Goal: Check status: Check status

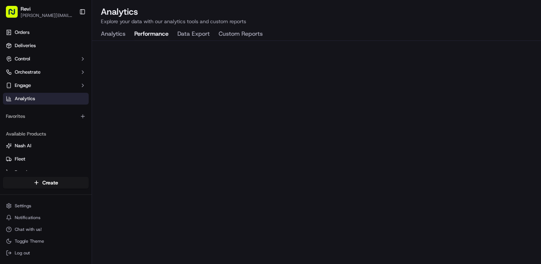
click at [152, 35] on button "Performance" at bounding box center [151, 34] width 34 height 13
click at [118, 36] on button "Analytics" at bounding box center [113, 34] width 25 height 13
click at [27, 14] on span "[PERSON_NAME][EMAIL_ADDRESS][DOMAIN_NAME]" at bounding box center [47, 16] width 53 height 6
click at [55, 8] on div "Revi" at bounding box center [47, 8] width 53 height 7
click at [44, 72] on button "Orchestrate" at bounding box center [46, 72] width 86 height 12
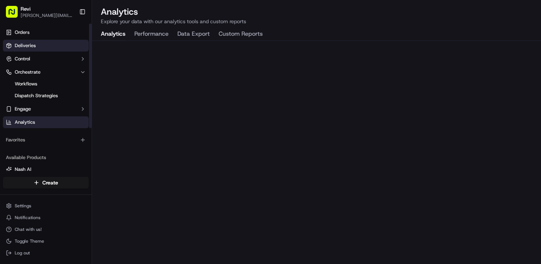
click at [33, 49] on link "Deliveries" at bounding box center [46, 46] width 86 height 12
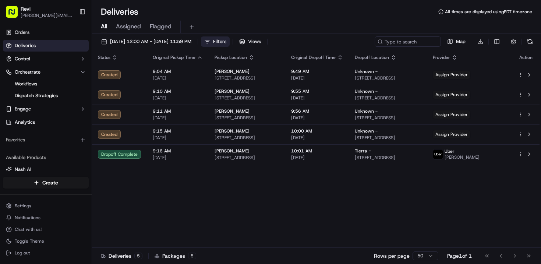
click at [230, 45] on button "Filters" at bounding box center [215, 41] width 29 height 10
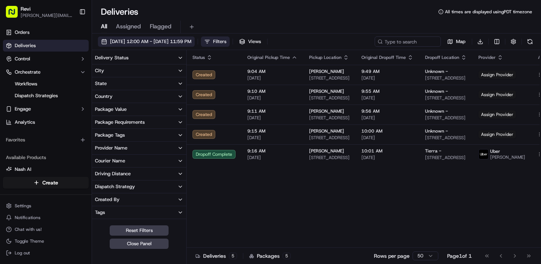
click at [191, 42] on span "[DATE] 12:00 AM - [DATE] 11:59 PM" at bounding box center [150, 41] width 81 height 7
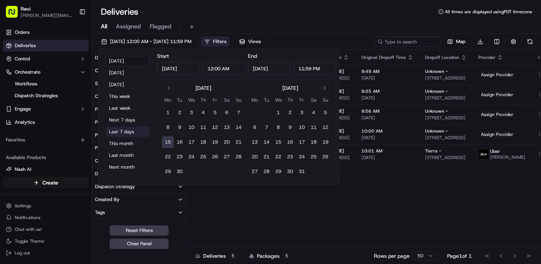
click at [137, 134] on button "Last 7 days" at bounding box center [128, 132] width 44 height 10
type input "[DATE]"
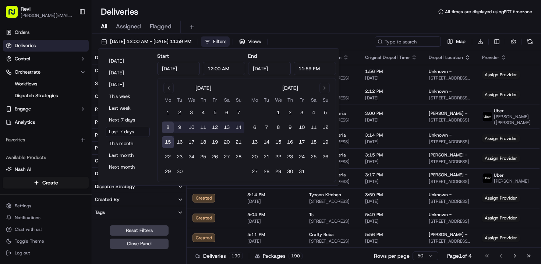
click at [357, 10] on div "Deliveries All times are displayed using PDT timezone" at bounding box center [316, 12] width 449 height 12
